Goal: Information Seeking & Learning: Check status

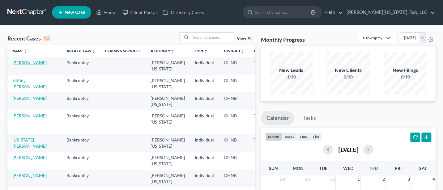
click at [19, 63] on link "[PERSON_NAME]" at bounding box center [29, 62] width 34 height 5
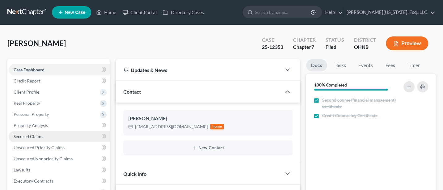
click at [36, 137] on span "Secured Claims" at bounding box center [29, 136] width 30 height 5
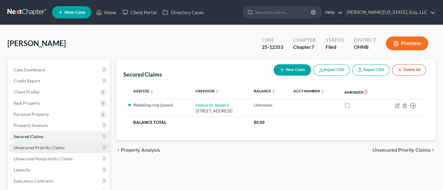
click at [34, 147] on span "Unsecured Priority Claims" at bounding box center [39, 147] width 51 height 5
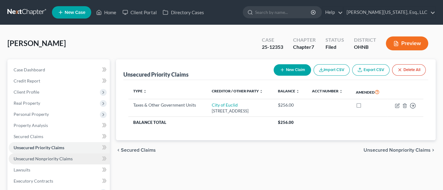
click at [27, 157] on span "Unsecured Nonpriority Claims" at bounding box center [43, 158] width 59 height 5
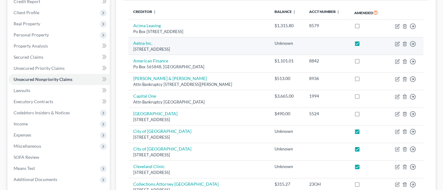
scroll to position [82, 0]
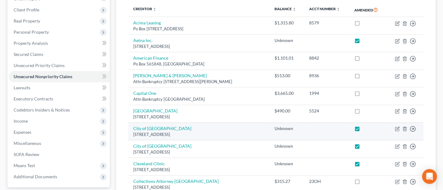
click at [363, 130] on label at bounding box center [363, 130] width 0 height 0
click at [366, 128] on input "checkbox" at bounding box center [368, 128] width 4 height 4
checkbox input "false"
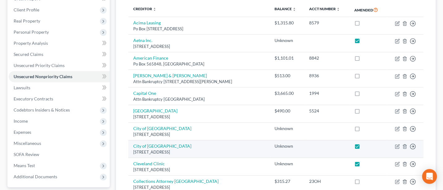
click at [363, 148] on label at bounding box center [363, 148] width 0 height 0
click at [366, 145] on input "checkbox" at bounding box center [368, 145] width 4 height 4
checkbox input "false"
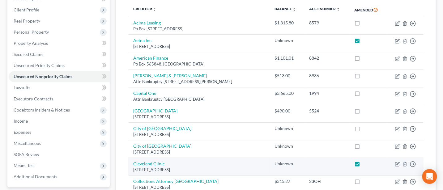
click at [363, 165] on label at bounding box center [363, 165] width 0 height 0
click at [366, 163] on input "checkbox" at bounding box center [368, 163] width 4 height 4
checkbox input "false"
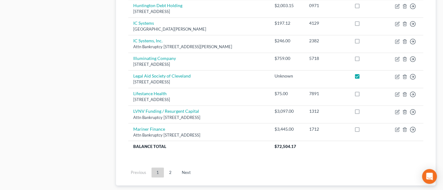
scroll to position [495, 0]
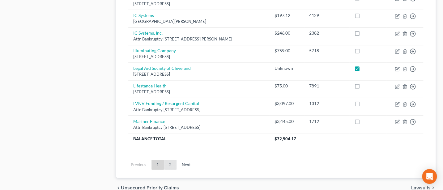
click at [169, 163] on link "2" at bounding box center [170, 165] width 12 height 10
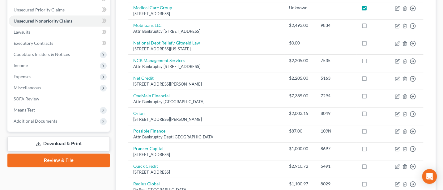
scroll to position [118, 0]
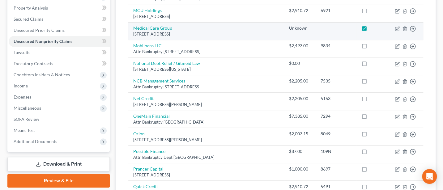
click at [370, 30] on label at bounding box center [370, 30] width 0 height 0
click at [372, 25] on input "checkbox" at bounding box center [374, 27] width 4 height 4
checkbox input "false"
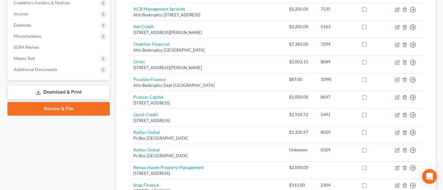
scroll to position [200, 0]
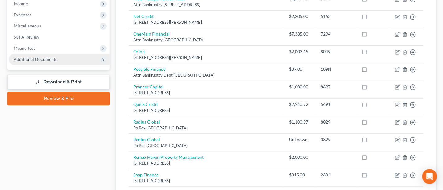
click at [36, 60] on span "Additional Documents" at bounding box center [36, 59] width 44 height 5
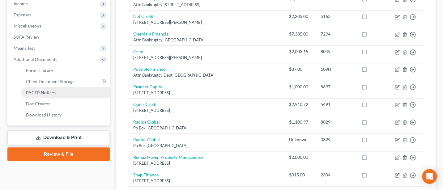
click at [42, 93] on span "PACER Notices" at bounding box center [41, 92] width 30 height 5
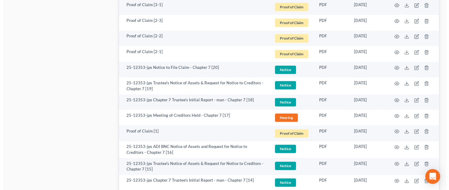
scroll to position [412, 0]
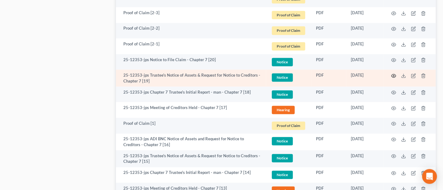
click at [395, 75] on icon "button" at bounding box center [393, 75] width 5 height 5
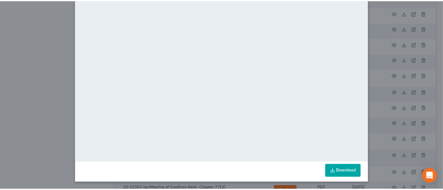
scroll to position [0, 0]
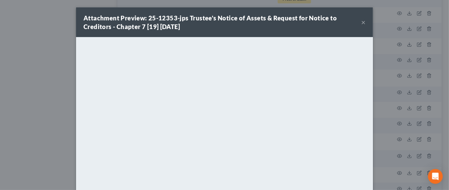
click at [357, 20] on div "Attachment Preview: 25-12353-jps Trustee's Notice of Assets & Request for Notic…" at bounding box center [222, 22] width 278 height 17
click at [361, 20] on button "×" at bounding box center [363, 22] width 4 height 7
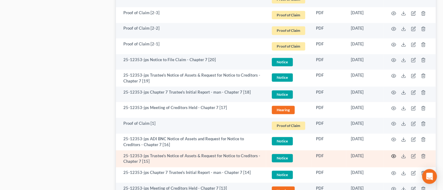
click at [394, 156] on icon "button" at bounding box center [393, 156] width 5 height 5
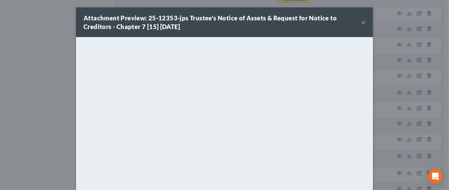
click at [361, 21] on button "×" at bounding box center [363, 22] width 4 height 7
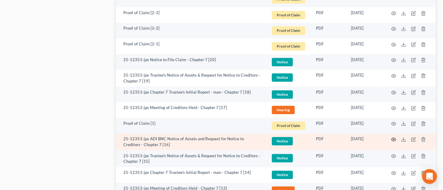
click at [393, 139] on circle "button" at bounding box center [393, 139] width 1 height 1
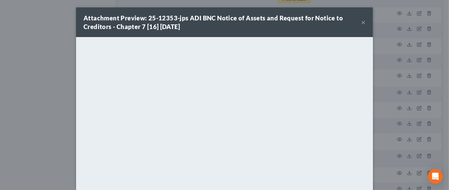
click at [361, 22] on button "×" at bounding box center [363, 22] width 4 height 7
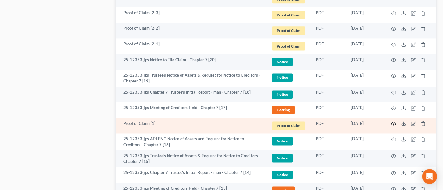
click at [393, 124] on icon "button" at bounding box center [393, 123] width 5 height 5
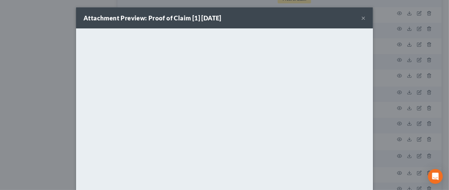
click at [361, 19] on button "×" at bounding box center [363, 17] width 4 height 7
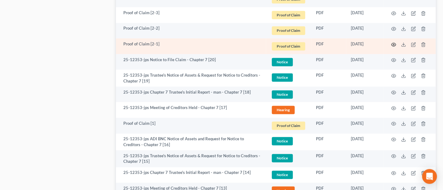
click at [394, 44] on circle "button" at bounding box center [393, 44] width 1 height 1
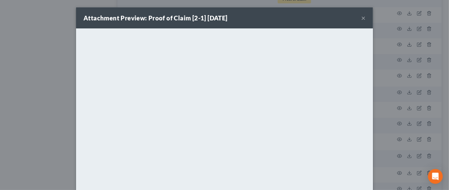
click at [361, 18] on button "×" at bounding box center [363, 17] width 4 height 7
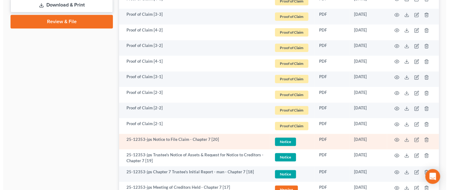
scroll to position [330, 0]
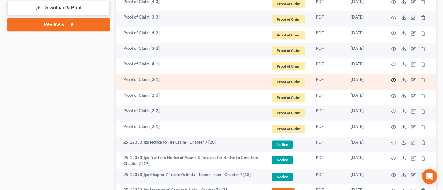
click at [392, 79] on icon "button" at bounding box center [393, 80] width 5 height 5
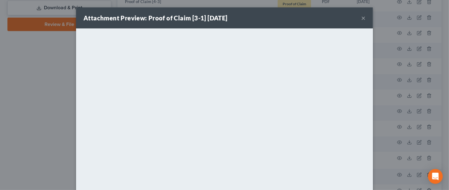
click at [361, 18] on button "×" at bounding box center [363, 17] width 4 height 7
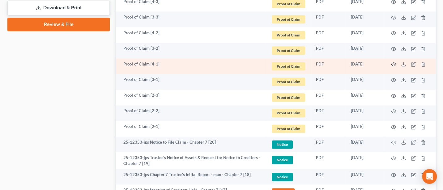
click at [393, 64] on icon "button" at bounding box center [393, 64] width 5 height 5
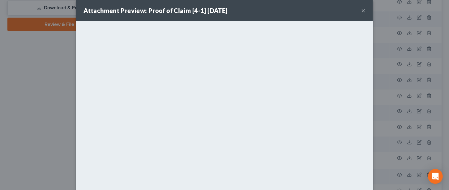
scroll to position [0, 0]
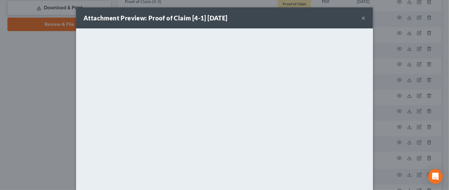
click at [361, 16] on button "×" at bounding box center [363, 17] width 4 height 7
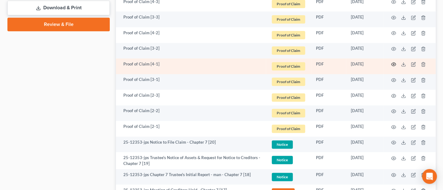
click at [393, 64] on circle "button" at bounding box center [393, 64] width 1 height 1
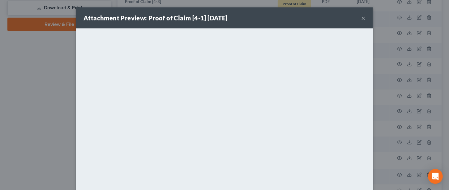
click at [361, 17] on button "×" at bounding box center [363, 17] width 4 height 7
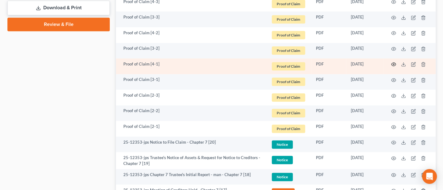
click at [394, 64] on circle "button" at bounding box center [393, 64] width 1 height 1
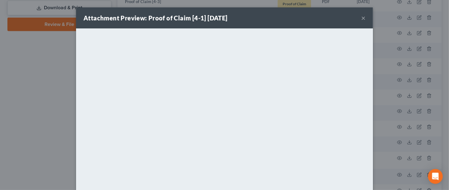
click at [362, 19] on button "×" at bounding box center [363, 17] width 4 height 7
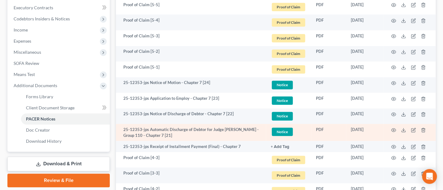
scroll to position [165, 0]
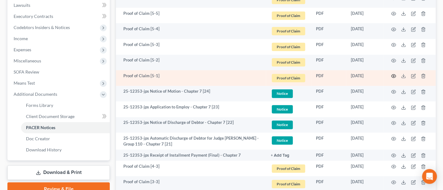
click at [394, 76] on circle "button" at bounding box center [393, 75] width 1 height 1
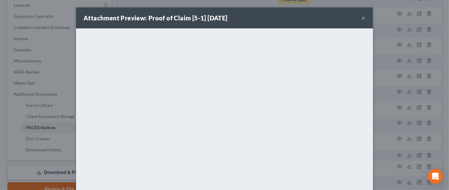
click at [361, 15] on button "×" at bounding box center [363, 17] width 4 height 7
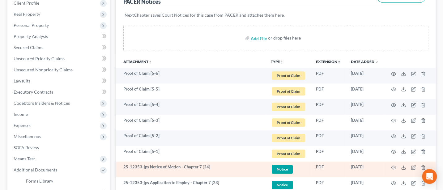
scroll to position [82, 0]
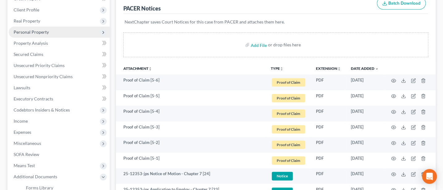
click at [38, 30] on span "Personal Property" at bounding box center [31, 31] width 35 height 5
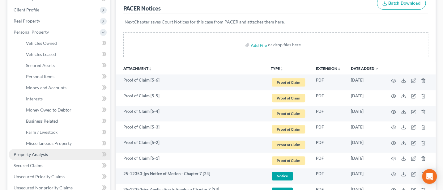
click at [33, 153] on span "Property Analysis" at bounding box center [31, 154] width 34 height 5
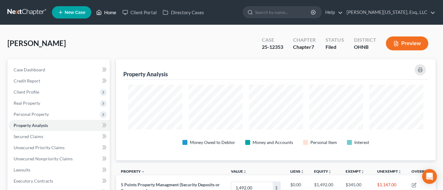
click at [107, 11] on link "Home" at bounding box center [106, 12] width 26 height 11
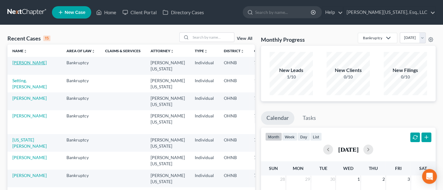
click at [20, 61] on link "[PERSON_NAME]" at bounding box center [29, 62] width 34 height 5
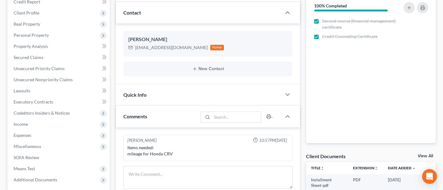
scroll to position [82, 0]
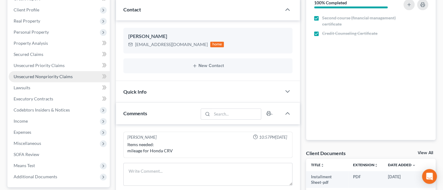
click at [38, 77] on span "Unsecured Nonpriority Claims" at bounding box center [43, 76] width 59 height 5
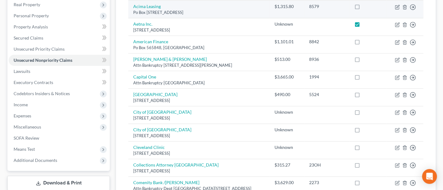
scroll to position [165, 0]
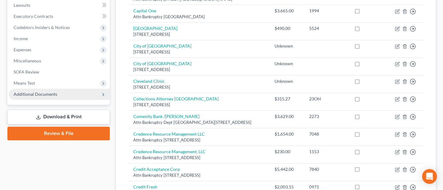
click at [34, 92] on span "Additional Documents" at bounding box center [36, 94] width 44 height 5
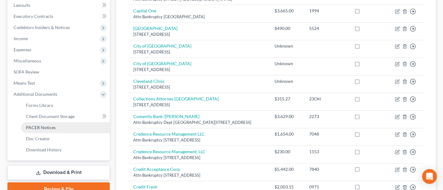
click at [46, 127] on span "PACER Notices" at bounding box center [41, 127] width 30 height 5
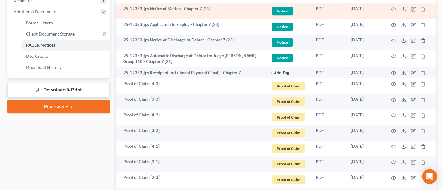
scroll to position [577, 0]
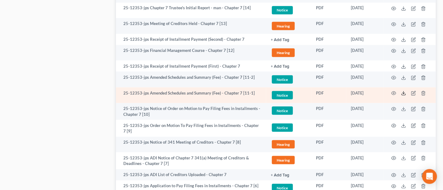
click at [404, 93] on icon at bounding box center [403, 93] width 5 height 5
